Goal: Transaction & Acquisition: Purchase product/service

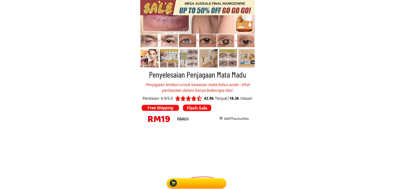
scroll to position [91, 0]
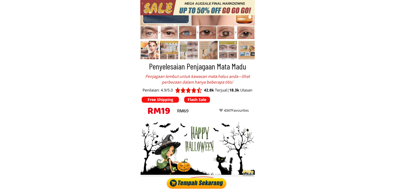
click at [159, 68] on h3 "Penyelesaian Penjagaan Mata Madu" at bounding box center [198, 66] width 112 height 12
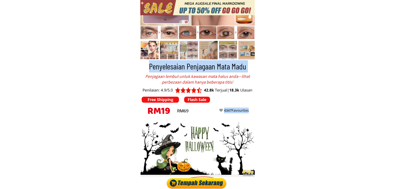
drag, startPoint x: 159, startPoint y: 68, endPoint x: 246, endPoint y: 69, distance: 86.7
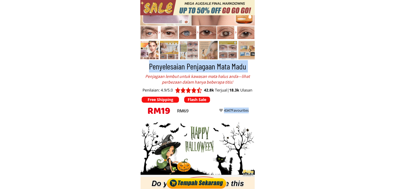
click at [246, 69] on h3 "Penyelesaian Penjagaan Mata Madu" at bounding box center [198, 66] width 112 height 12
copy div "4347Favourites Penyelesaian Penjagaan Mata Madu"
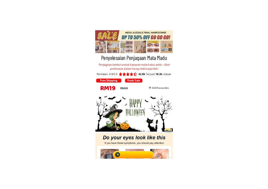
scroll to position [0, 0]
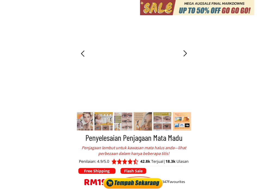
scroll to position [30, 0]
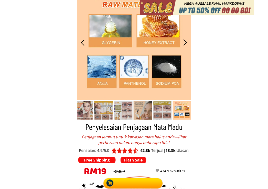
drag, startPoint x: 143, startPoint y: 52, endPoint x: 88, endPoint y: 52, distance: 54.8
click at [88, 52] on div at bounding box center [134, 42] width 114 height 115
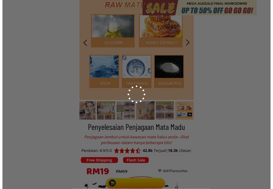
scroll to position [0, 0]
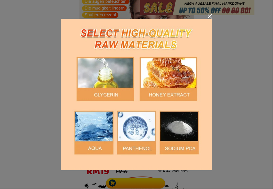
click at [227, 56] on div at bounding box center [136, 94] width 273 height 189
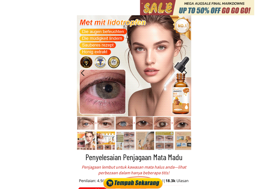
click at [101, 137] on div at bounding box center [106, 141] width 19 height 19
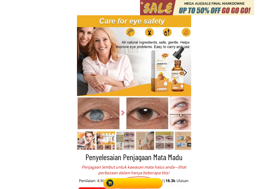
click at [88, 138] on div at bounding box center [86, 141] width 19 height 19
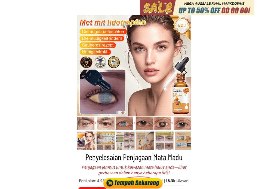
click at [179, 94] on div at bounding box center [134, 72] width 114 height 115
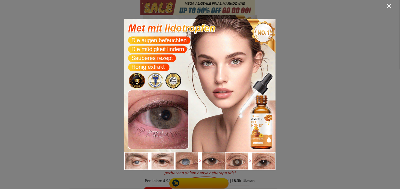
click at [317, 66] on div at bounding box center [200, 94] width 400 height 189
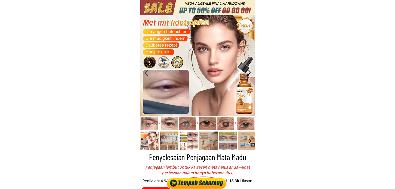
click at [195, 137] on div at bounding box center [189, 141] width 19 height 19
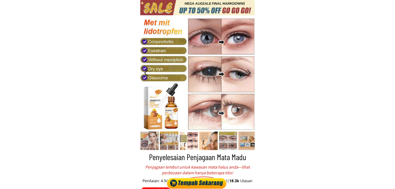
click at [202, 140] on div at bounding box center [208, 141] width 19 height 19
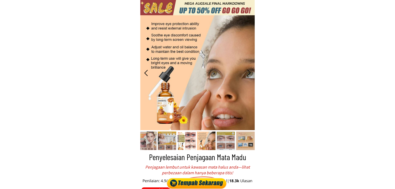
click at [187, 140] on div at bounding box center [186, 141] width 19 height 19
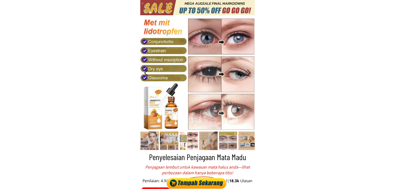
click at [160, 138] on div at bounding box center [169, 141] width 19 height 19
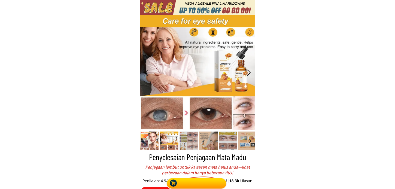
click at [154, 139] on div at bounding box center [149, 141] width 19 height 19
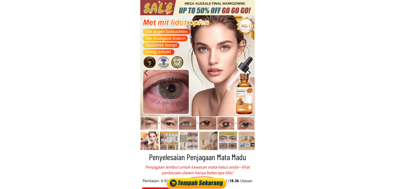
click at [148, 140] on div at bounding box center [149, 141] width 19 height 19
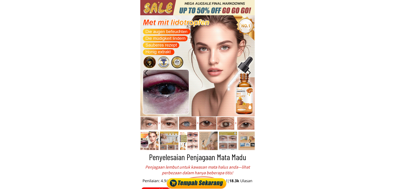
click at [180, 136] on div at bounding box center [189, 141] width 19 height 19
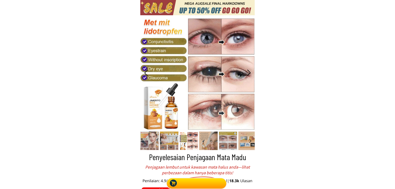
click at [184, 140] on div at bounding box center [189, 141] width 19 height 19
click at [247, 79] on div at bounding box center [197, 72] width 114 height 115
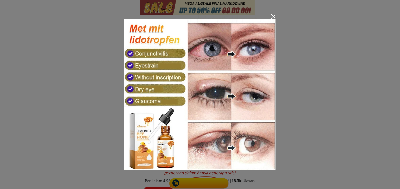
click at [299, 43] on div at bounding box center [200, 94] width 400 height 189
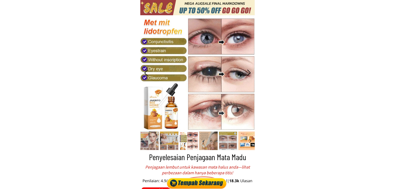
click at [243, 144] on div at bounding box center [247, 141] width 19 height 19
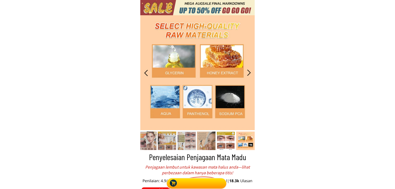
click at [230, 141] on div at bounding box center [226, 141] width 19 height 19
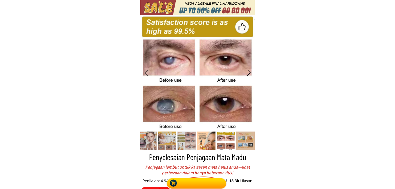
click at [210, 141] on div at bounding box center [206, 141] width 19 height 19
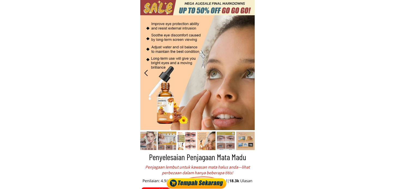
click at [189, 138] on div at bounding box center [186, 141] width 19 height 19
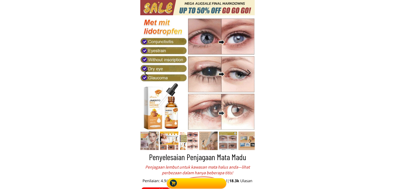
click at [167, 138] on div at bounding box center [169, 141] width 19 height 19
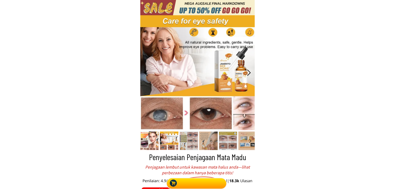
click at [154, 138] on div at bounding box center [149, 141] width 19 height 19
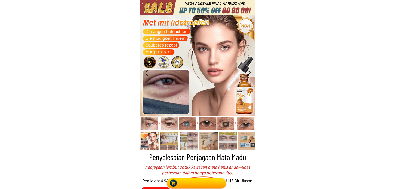
click at [177, 80] on div at bounding box center [197, 72] width 114 height 115
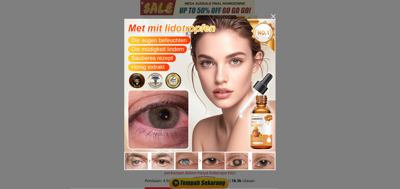
click at [295, 94] on div at bounding box center [200, 94] width 400 height 189
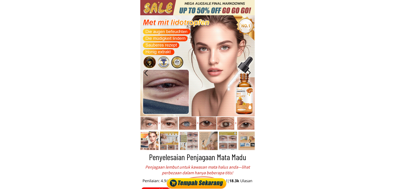
click at [195, 1] on div at bounding box center [197, 7] width 114 height 15
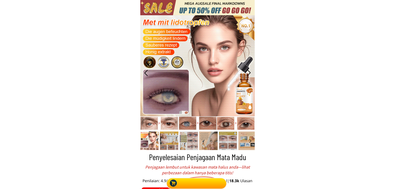
click at [195, 1] on div at bounding box center [197, 7] width 114 height 15
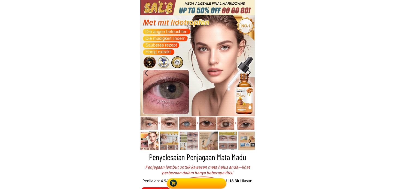
click at [171, 17] on div at bounding box center [197, 72] width 114 height 115
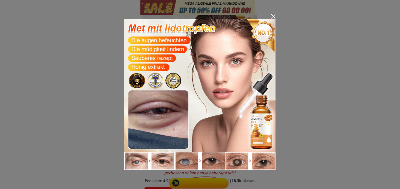
click at [157, 25] on img at bounding box center [199, 94] width 151 height 151
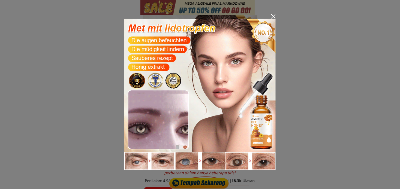
click at [157, 25] on img at bounding box center [199, 94] width 151 height 151
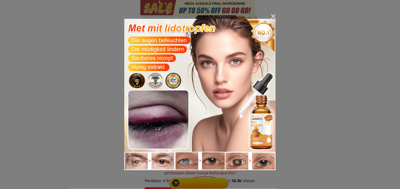
click at [157, 34] on img at bounding box center [199, 94] width 151 height 151
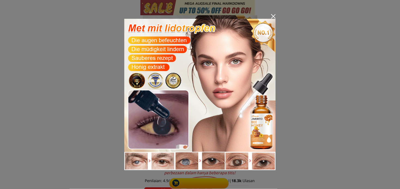
click at [297, 75] on div at bounding box center [200, 94] width 400 height 189
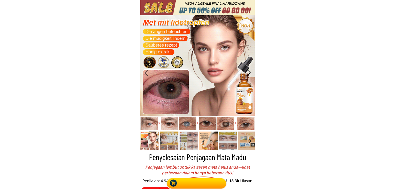
click at [214, 139] on div at bounding box center [208, 141] width 19 height 19
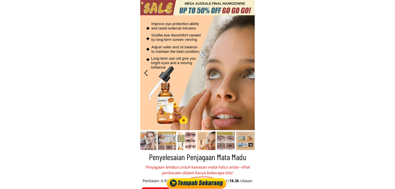
click at [192, 137] on div at bounding box center [186, 141] width 19 height 19
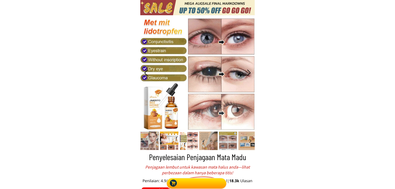
click at [178, 141] on div at bounding box center [169, 141] width 19 height 19
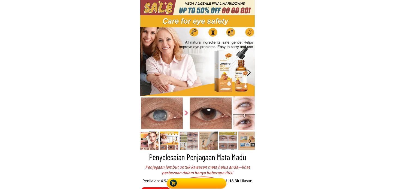
click at [153, 145] on div at bounding box center [149, 141] width 19 height 19
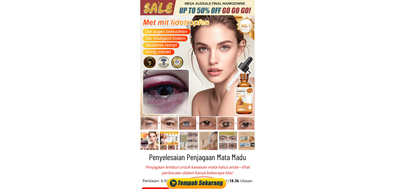
click at [167, 150] on div at bounding box center [169, 141] width 19 height 19
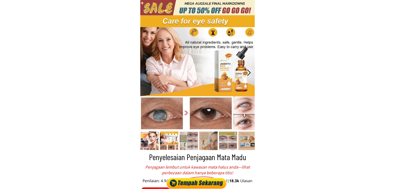
click at [153, 143] on div at bounding box center [149, 141] width 19 height 19
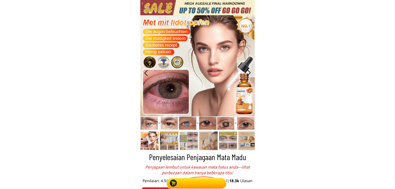
click at [156, 136] on div at bounding box center [149, 141] width 19 height 19
